Goal: Task Accomplishment & Management: Manage account settings

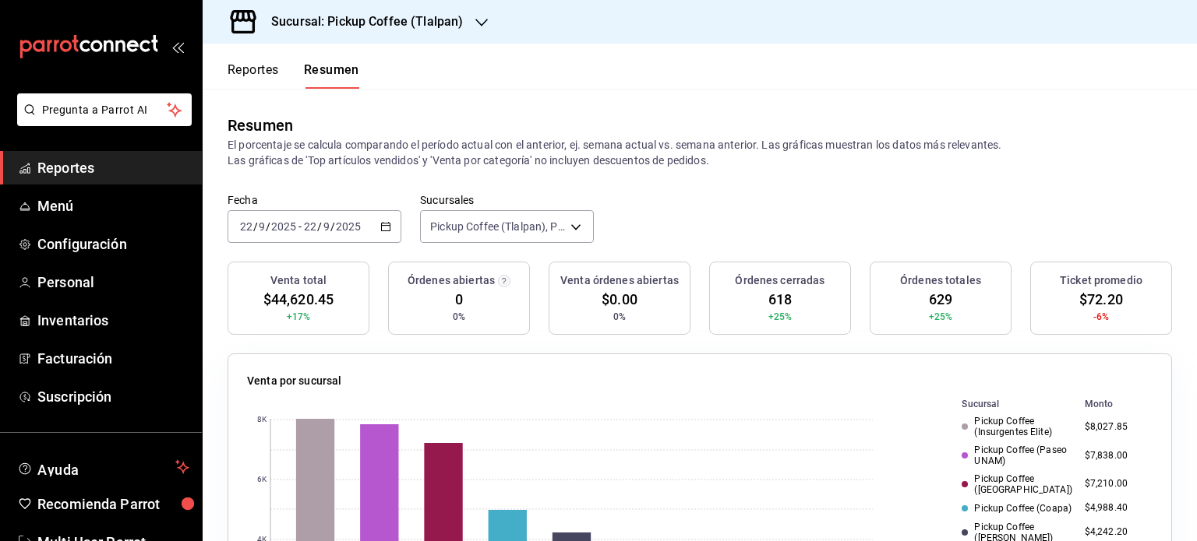
scroll to position [171, 0]
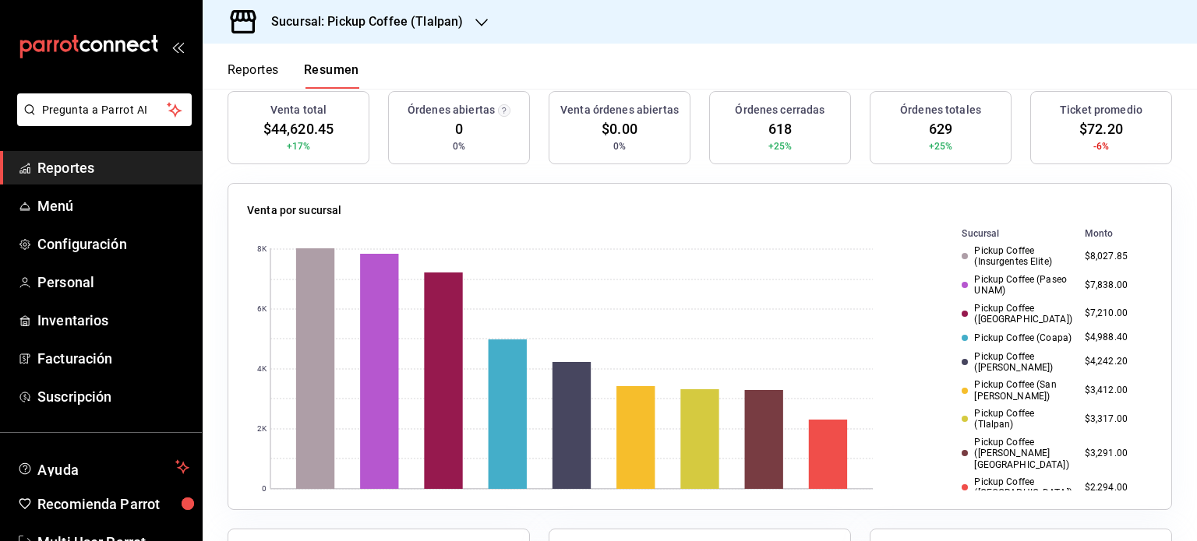
click at [479, 12] on div "Sucursal: Pickup Coffee (Tlalpan)" at bounding box center [354, 22] width 279 height 44
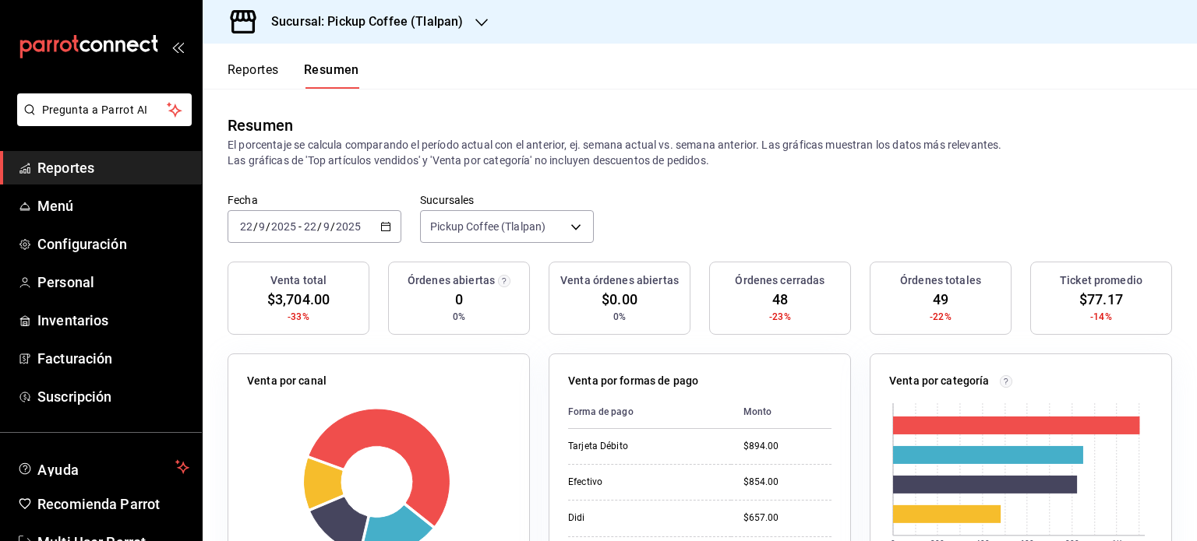
click at [477, 21] on icon "button" at bounding box center [481, 22] width 12 height 12
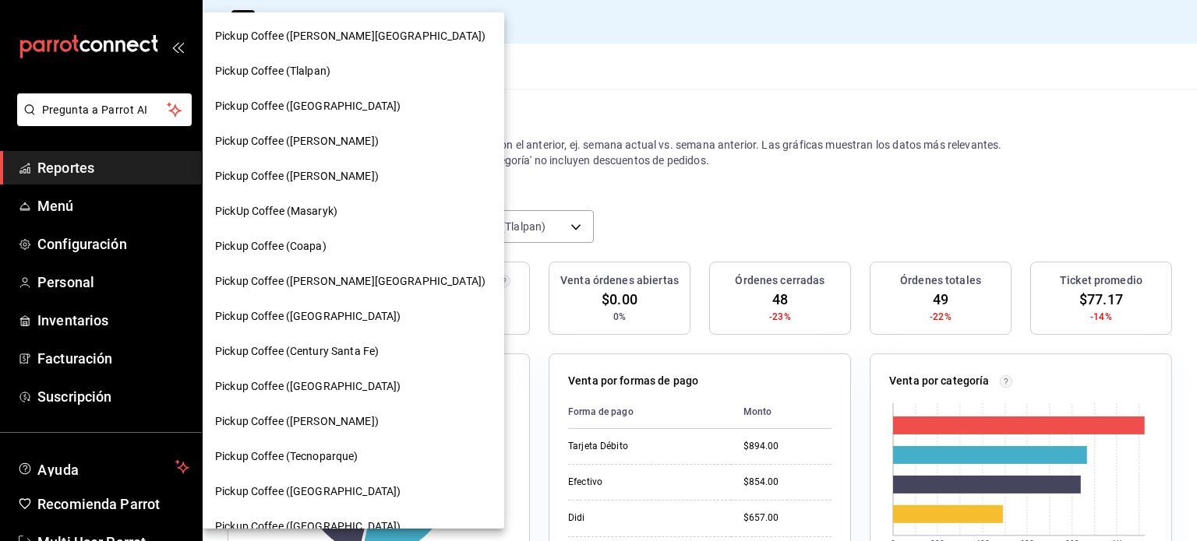
click at [588, 130] on div at bounding box center [598, 270] width 1197 height 541
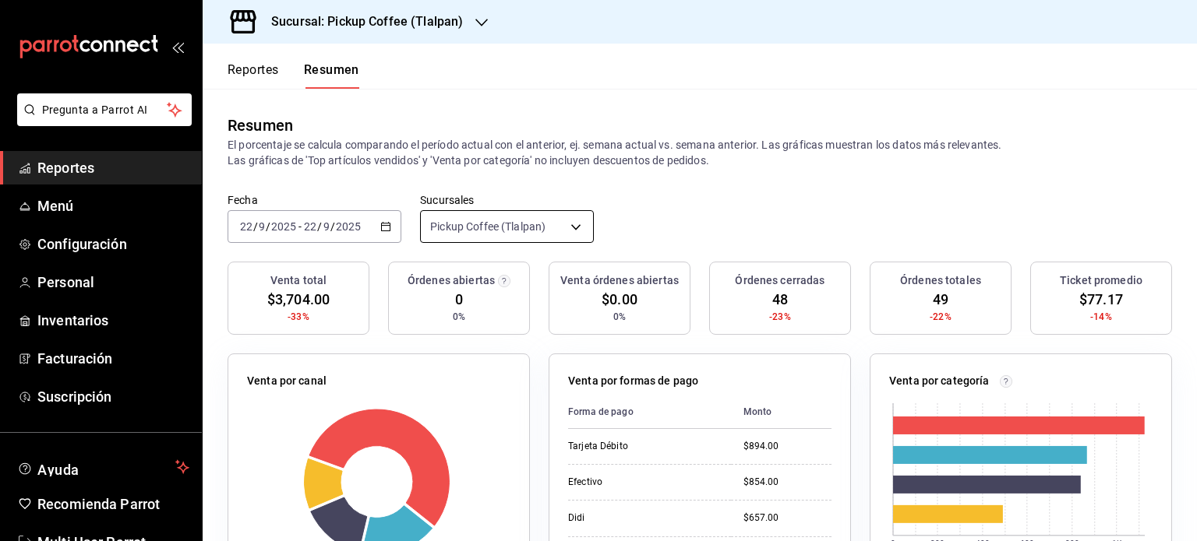
click at [580, 220] on body "Pregunta a Parrot AI Reportes Menú Configuración Personal Inventarios Facturaci…" at bounding box center [598, 270] width 1197 height 541
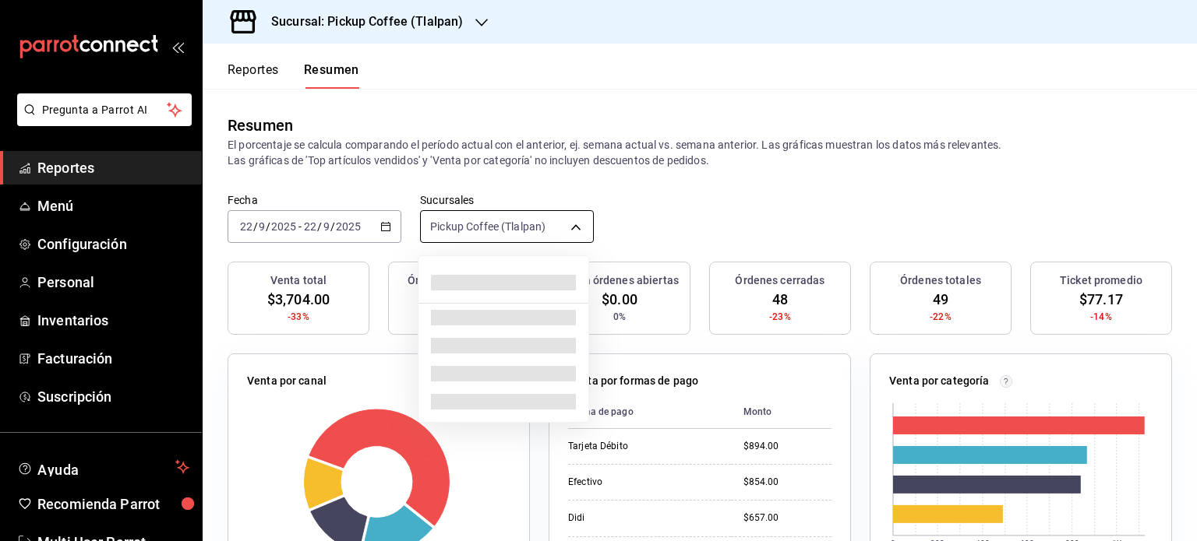
click at [572, 237] on div at bounding box center [598, 270] width 1197 height 541
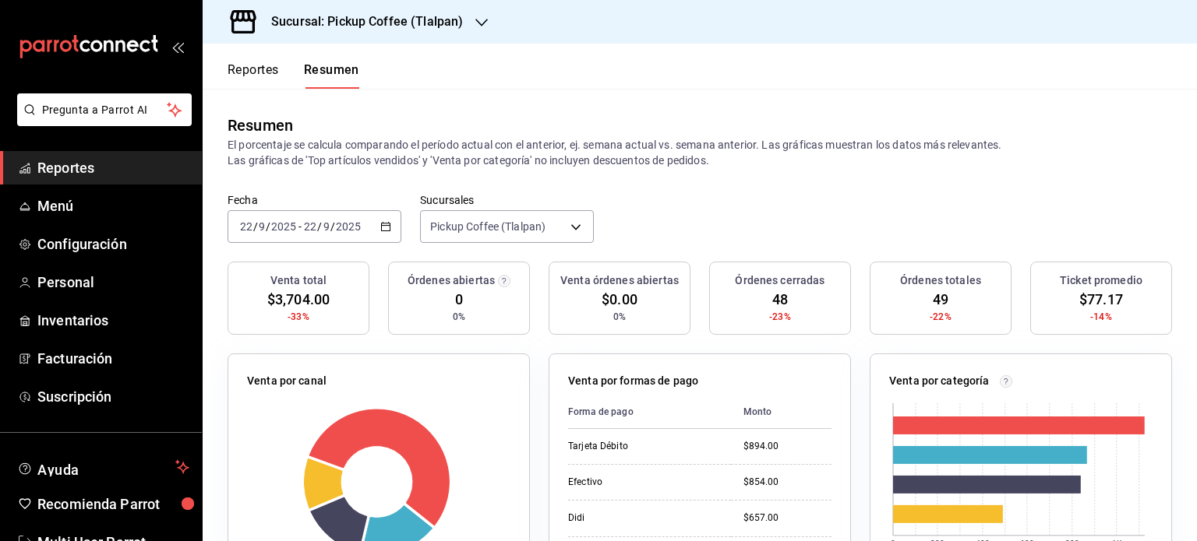
click at [573, 233] on body "Pregunta a Parrot AI Reportes Menú Configuración Personal Inventarios Facturaci…" at bounding box center [598, 270] width 1197 height 541
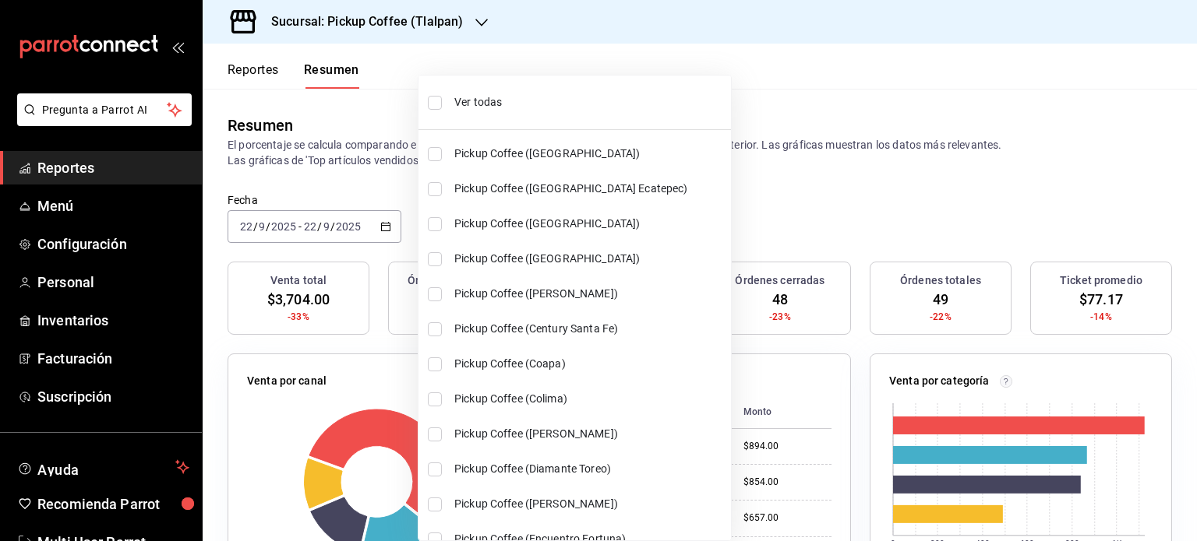
click at [428, 358] on input "checkbox" at bounding box center [435, 365] width 14 height 14
checkbox input "true"
type input "[object Object],[object Object]"
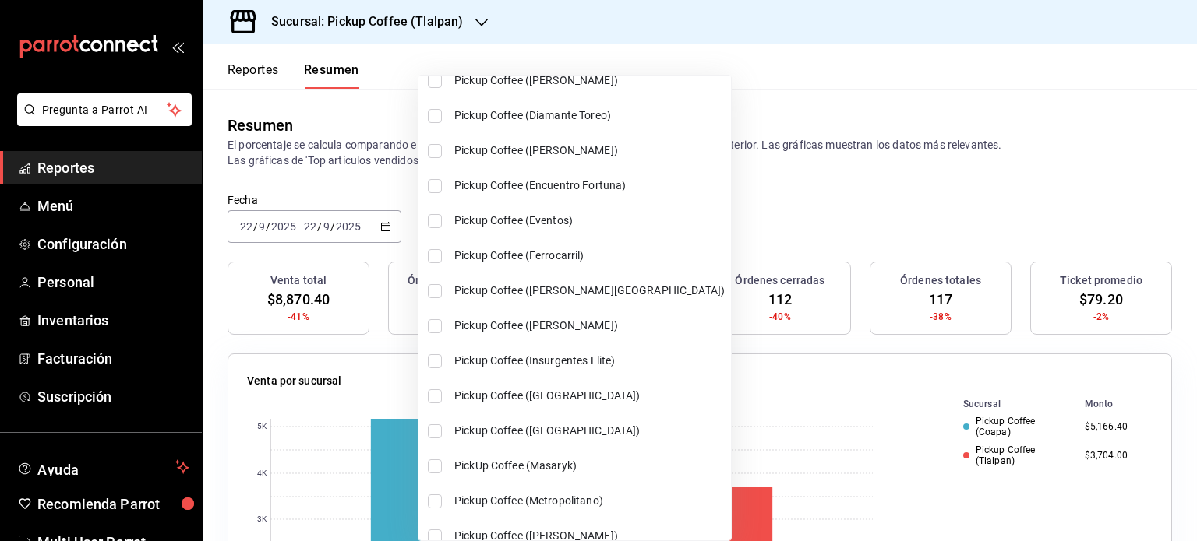
click at [435, 296] on input "checkbox" at bounding box center [435, 291] width 14 height 14
checkbox input "true"
type input "[object Object],[object Object],[object Object]"
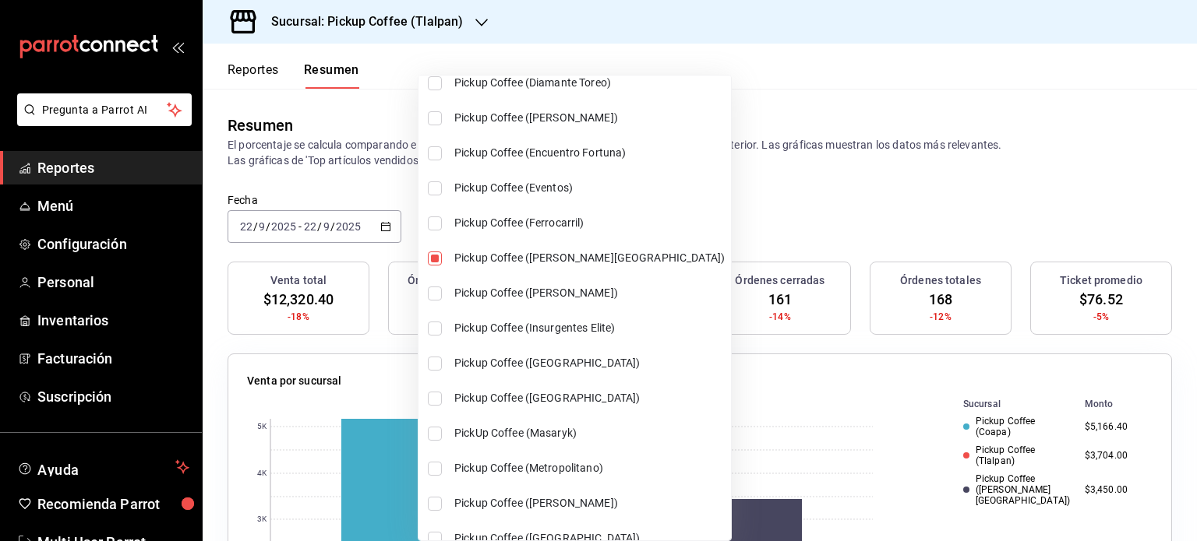
scroll to position [387, 0]
click at [430, 358] on input "checkbox" at bounding box center [435, 363] width 14 height 14
checkbox input "true"
type input "[object Object],[object Object],[object Object],[object Object]"
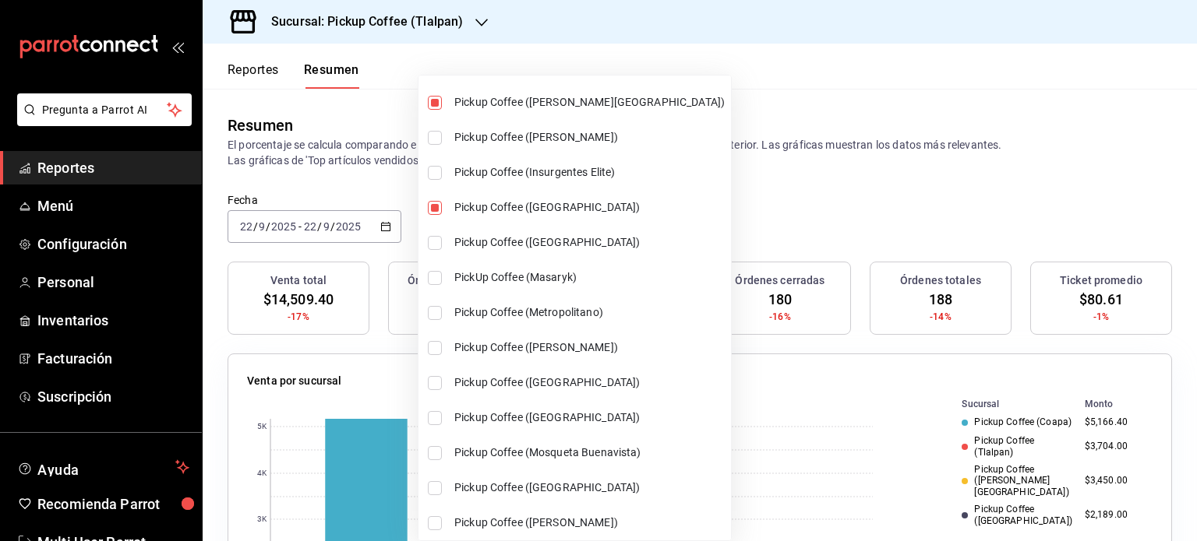
scroll to position [542, 0]
click at [435, 341] on input "checkbox" at bounding box center [435, 348] width 14 height 14
checkbox input "true"
type input "[object Object],[object Object],[object Object],[object Object],[object Object]"
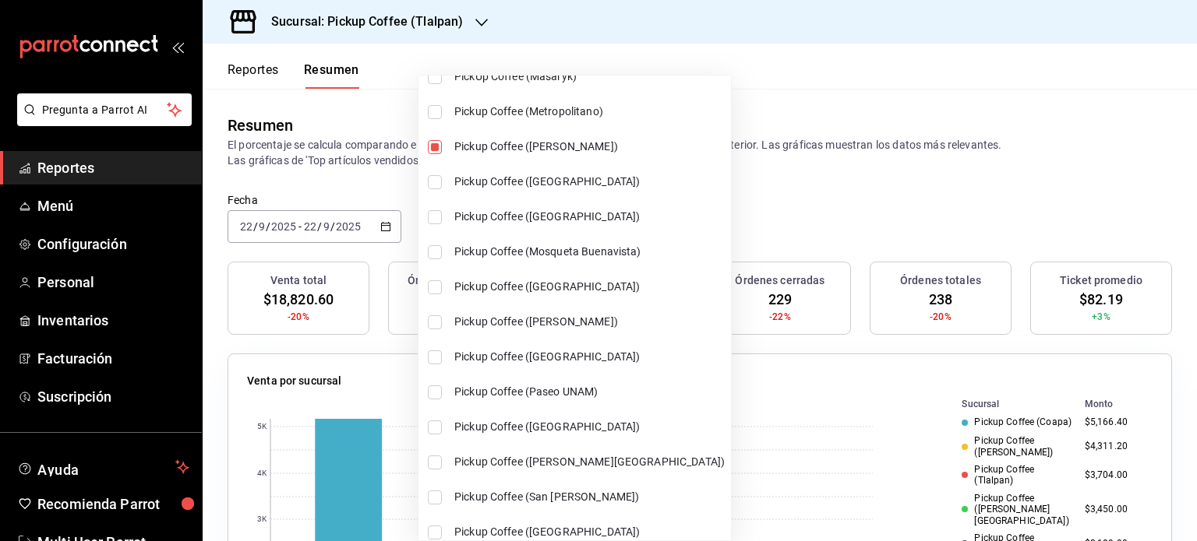
click at [430, 390] on input "checkbox" at bounding box center [435, 393] width 14 height 14
checkbox input "true"
type input "[object Object],[object Object],[object Object],[object Object],[object Object]…"
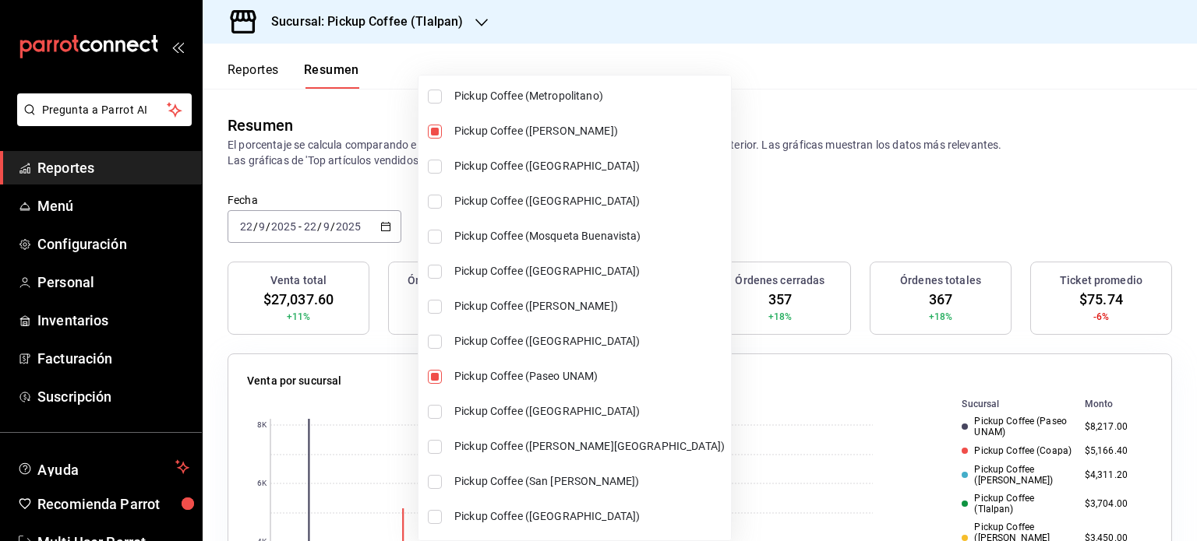
click at [436, 414] on input "checkbox" at bounding box center [435, 412] width 14 height 14
checkbox input "true"
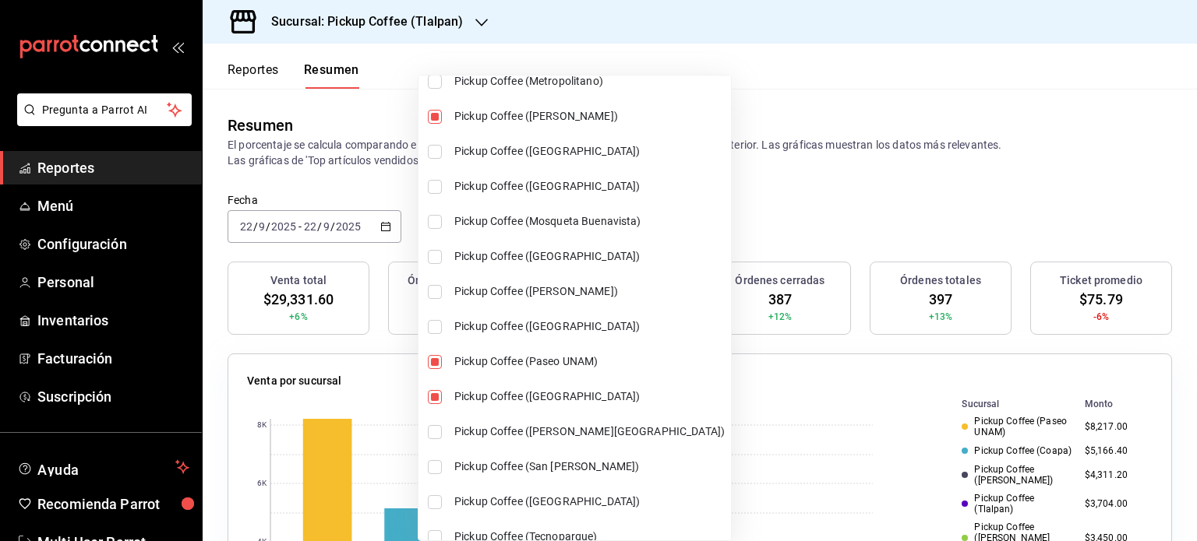
click at [443, 467] on li "Pickup Coffee (San [PERSON_NAME])" at bounding box center [574, 467] width 312 height 35
type input "[object Object],[object Object],[object Object],[object Object],[object Object]…"
checkbox input "true"
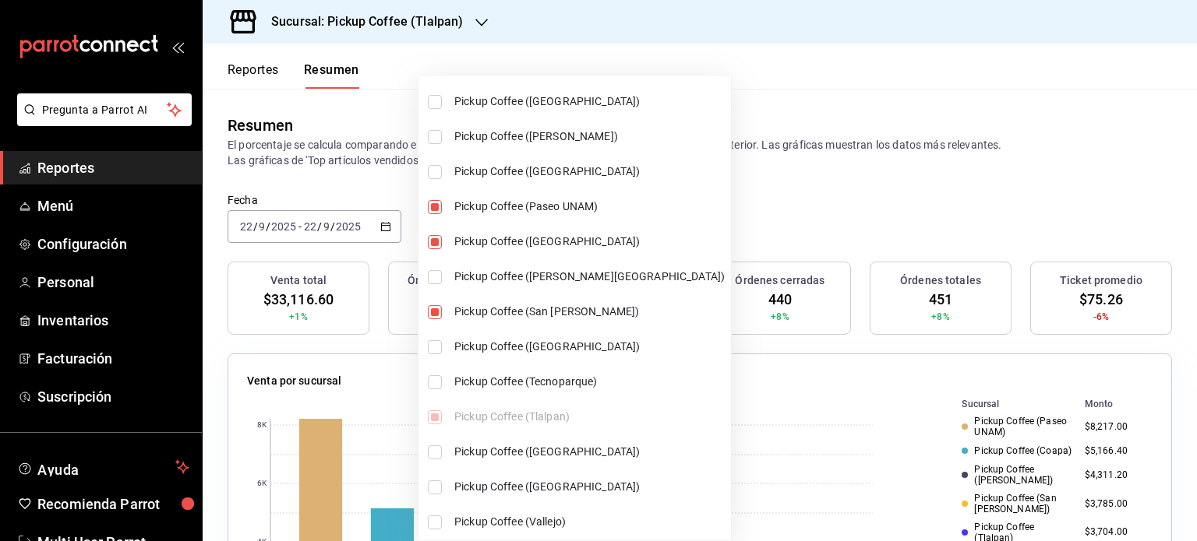
scroll to position [933, 0]
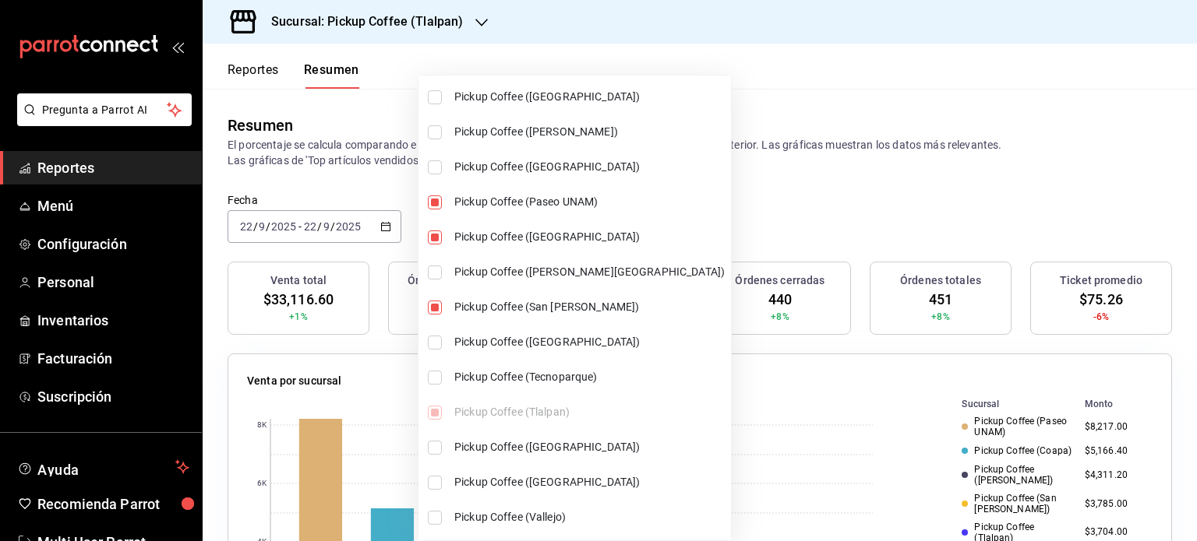
click at [433, 443] on input "checkbox" at bounding box center [435, 448] width 14 height 14
checkbox input "true"
type input "[object Object],[object Object],[object Object],[object Object],[object Object]…"
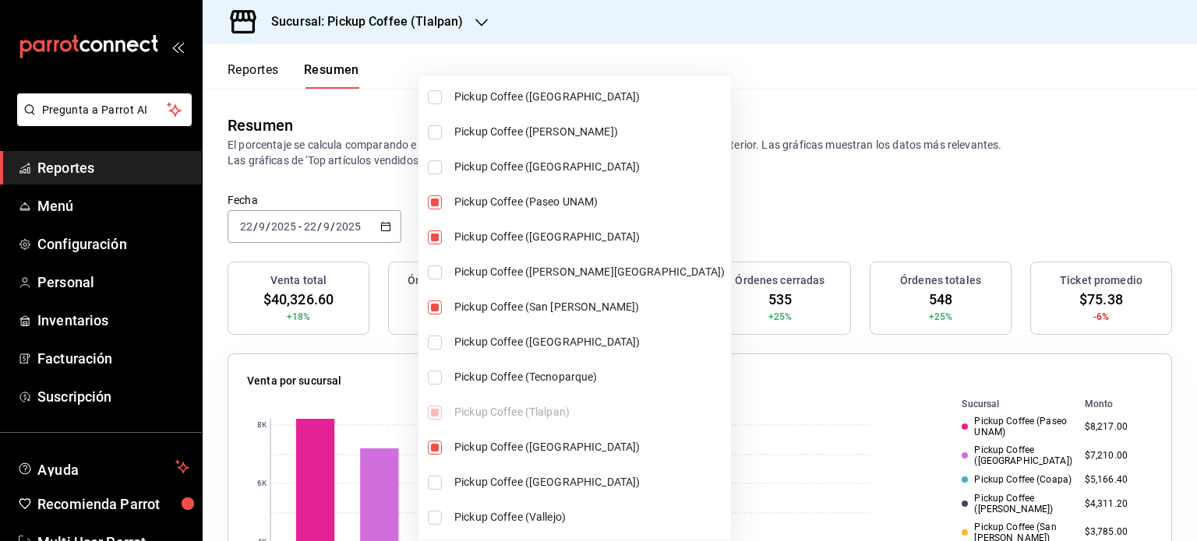
click at [969, 102] on div at bounding box center [598, 270] width 1197 height 541
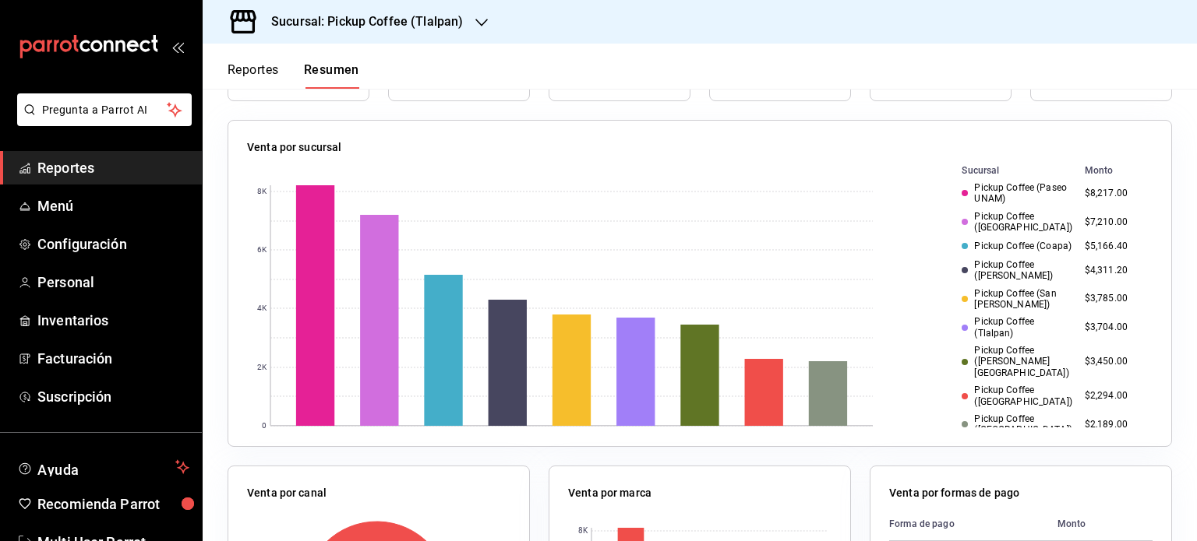
scroll to position [669, 0]
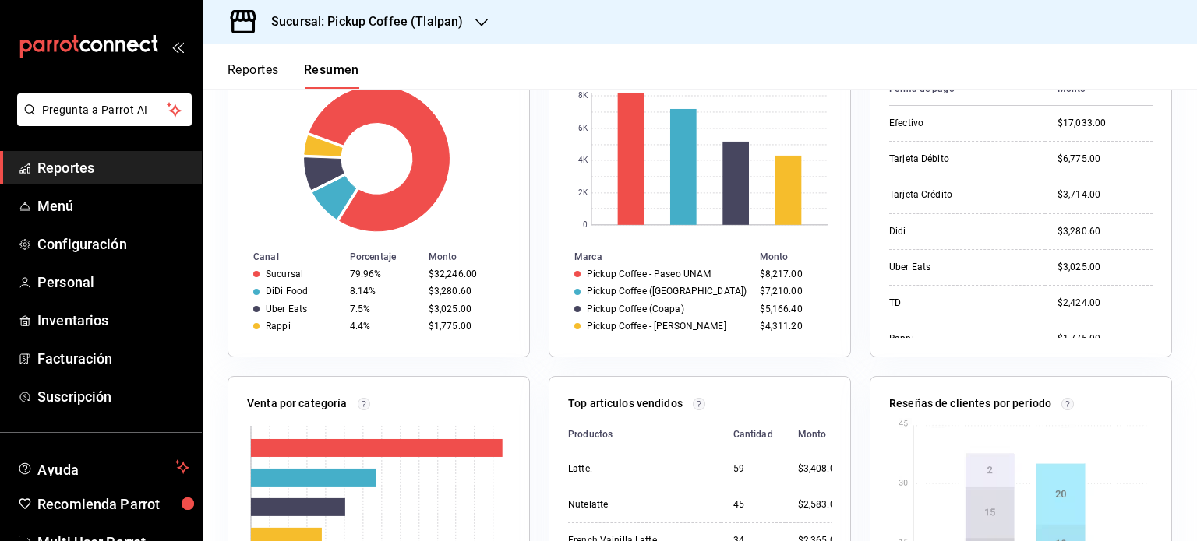
click at [1183, 290] on div "Venta total $40,326.60 +18% Órdenes abiertas 3 0% Venta órdenes abiertas $382.0…" at bounding box center [700, 334] width 994 height 1482
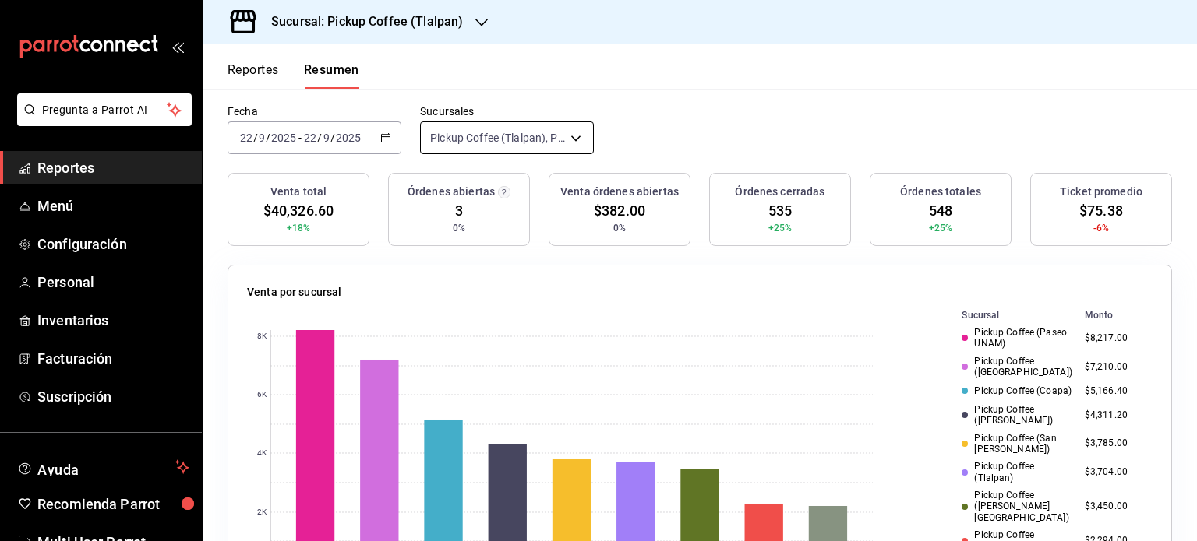
scroll to position [87, 0]
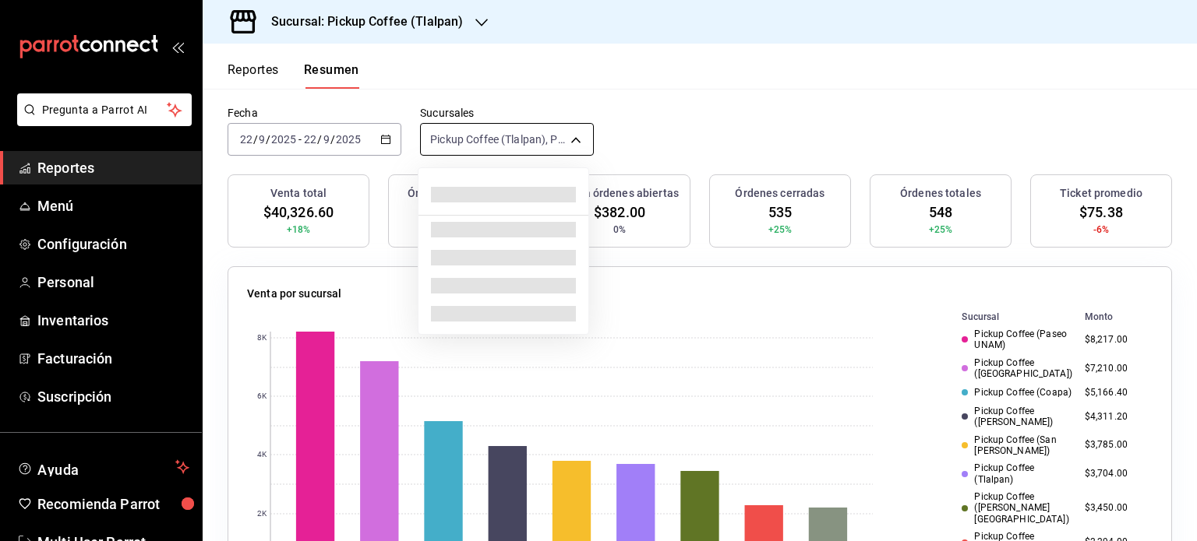
click at [569, 136] on body "Pregunta a Parrot AI Reportes Menú Configuración Personal Inventarios Facturaci…" at bounding box center [598, 270] width 1197 height 541
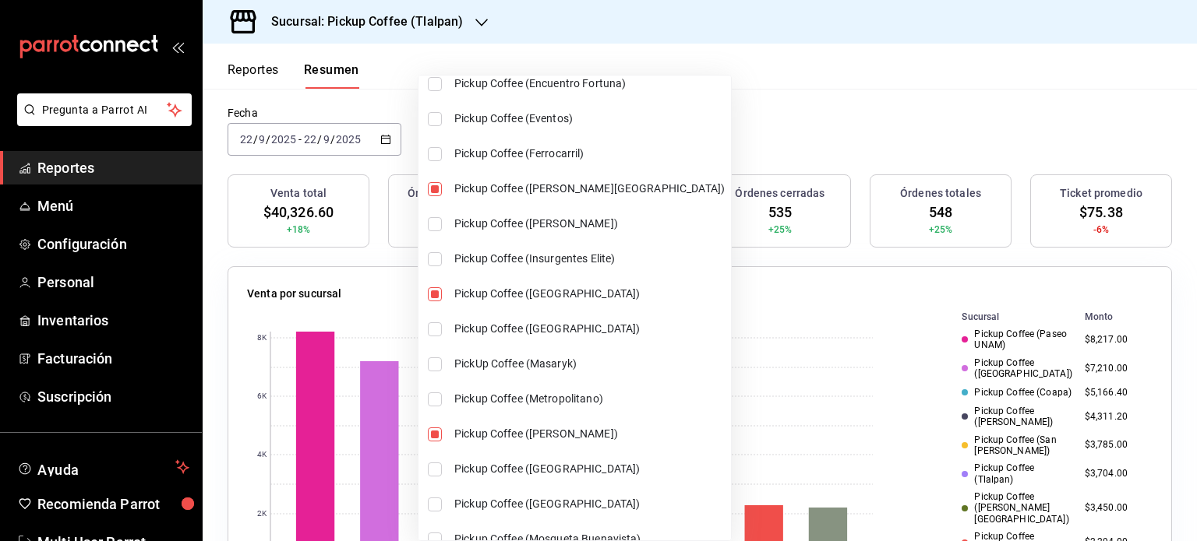
scroll to position [457, 0]
click at [439, 287] on input "checkbox" at bounding box center [435, 293] width 14 height 14
checkbox input "false"
type input "[object Object],[object Object],[object Object],[object Object],[object Object]…"
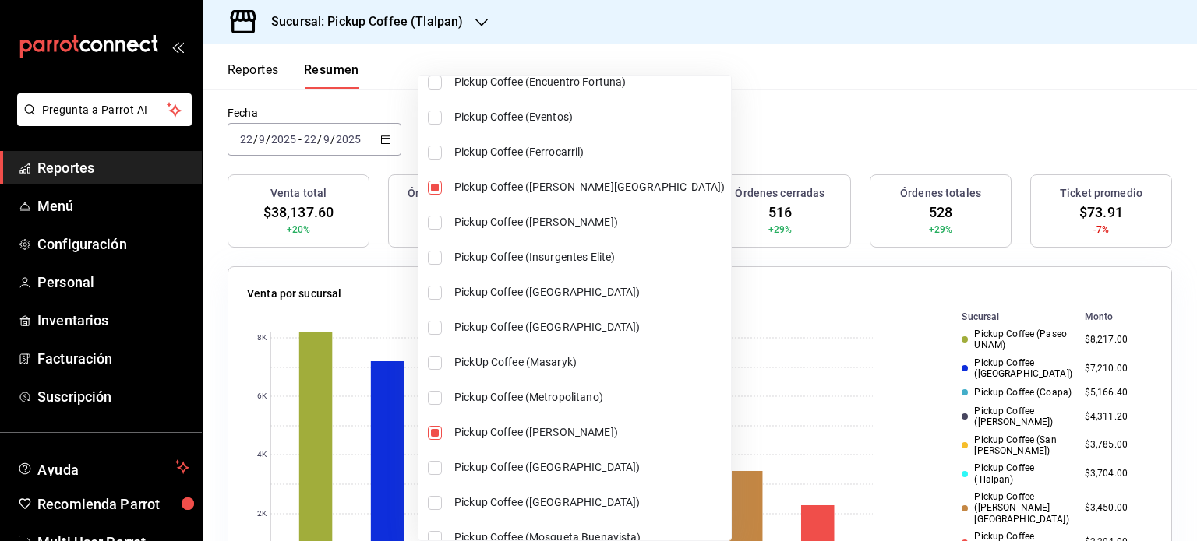
click at [946, 125] on div at bounding box center [598, 270] width 1197 height 541
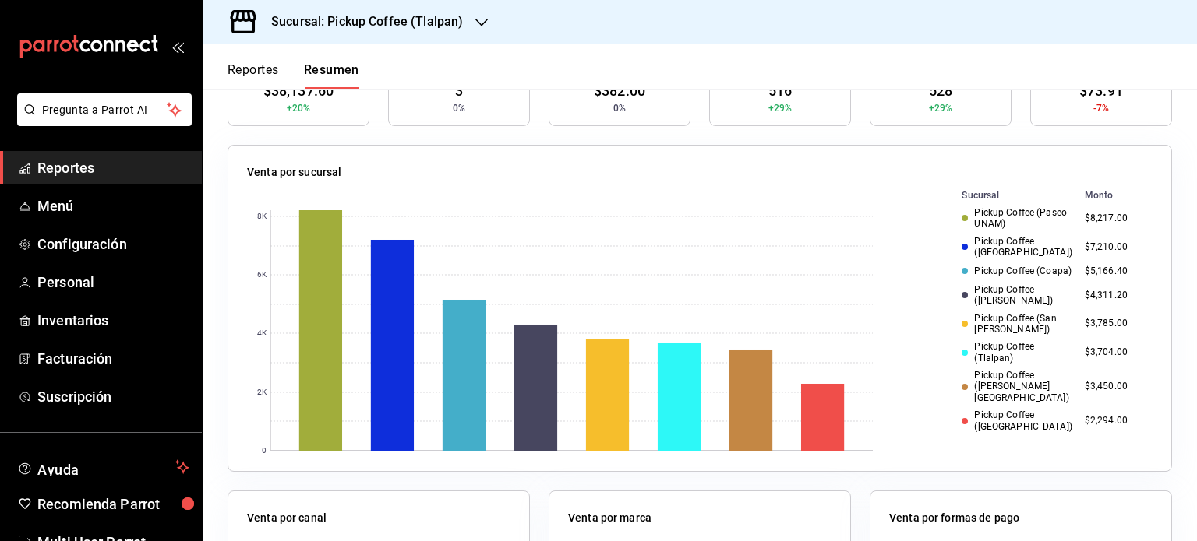
scroll to position [206, 0]
